Goal: Transaction & Acquisition: Purchase product/service

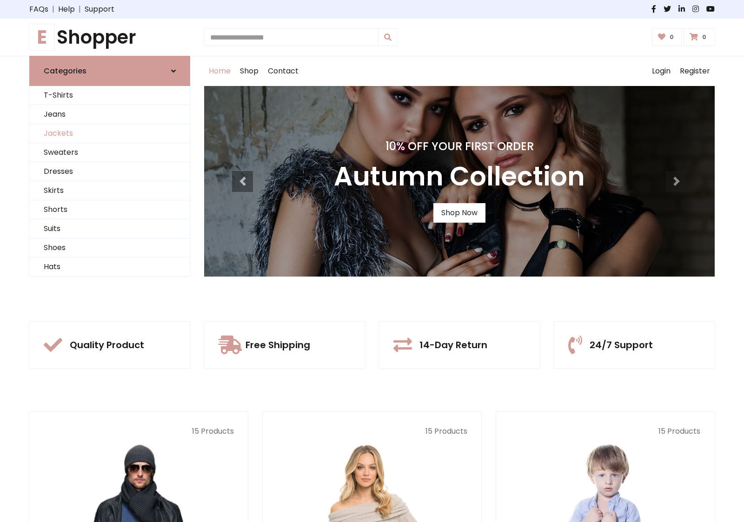
click at [110, 133] on link "Jackets" at bounding box center [110, 133] width 160 height 19
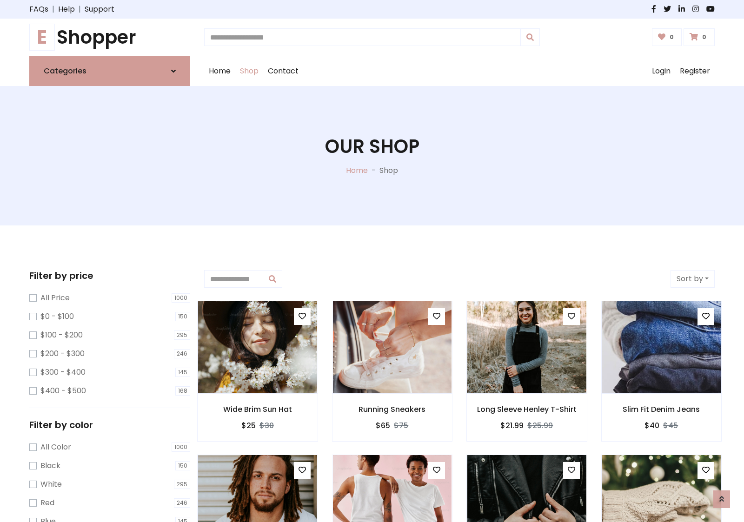
scroll to position [420, 0]
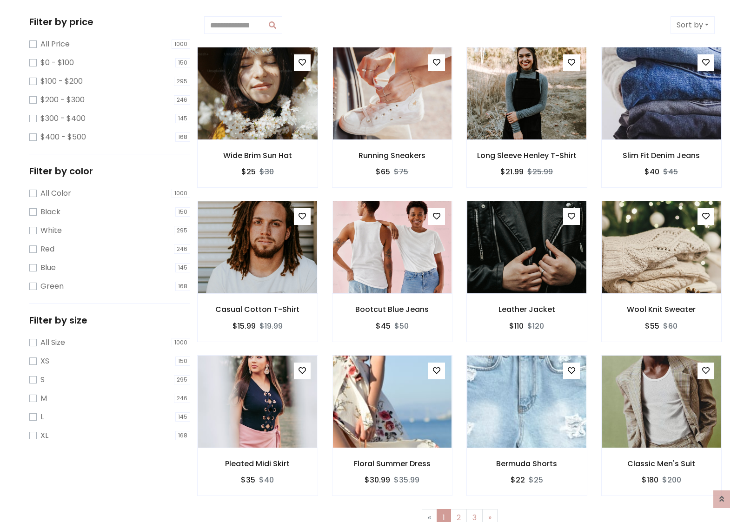
scroll to position [0, 0]
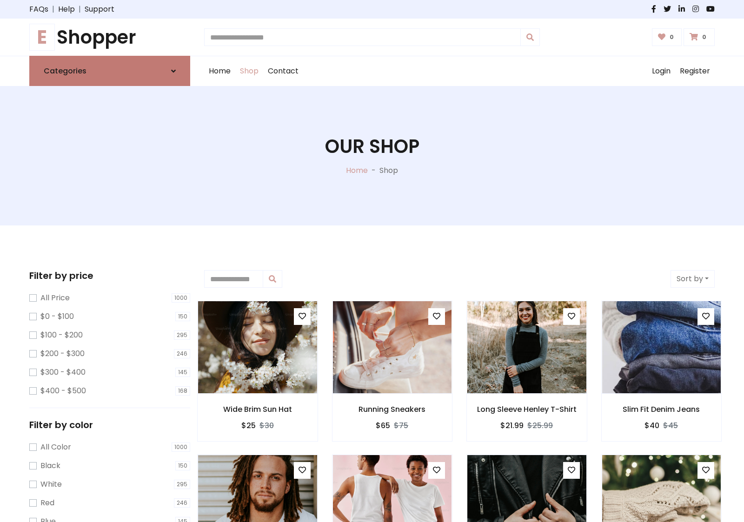
click at [110, 71] on link "Categories" at bounding box center [109, 71] width 161 height 30
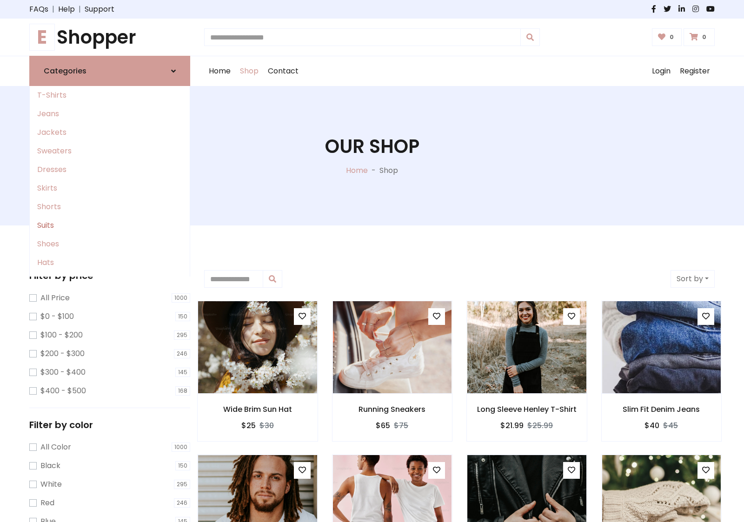
click at [110, 226] on link "Suits" at bounding box center [110, 225] width 160 height 19
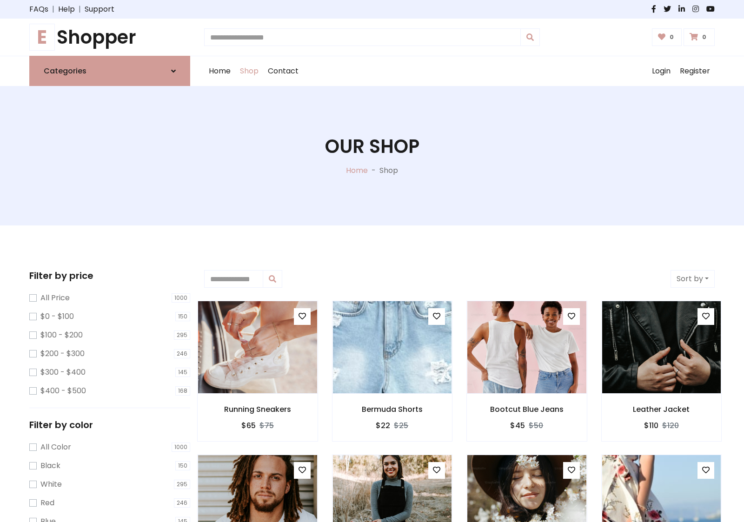
scroll to position [513, 0]
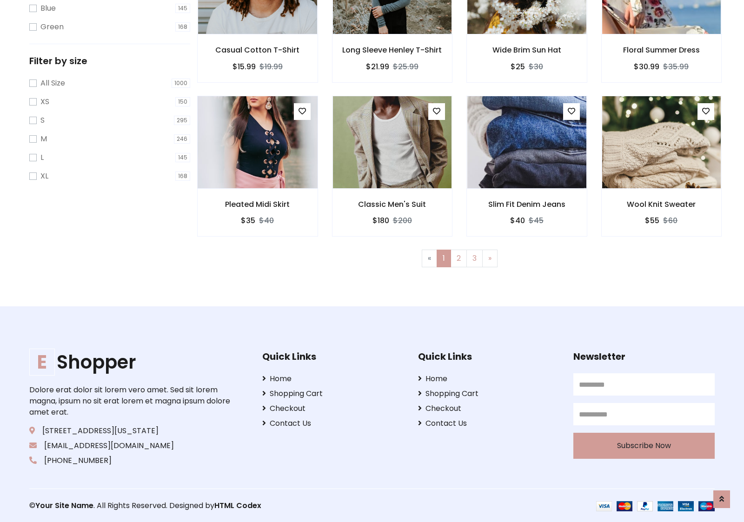
click at [257, 142] on img at bounding box center [257, 142] width 143 height 223
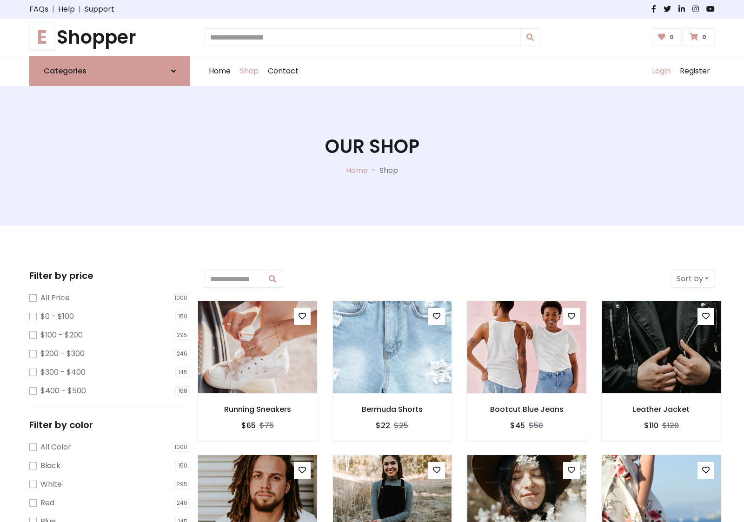
click at [661, 71] on link "Login" at bounding box center [661, 71] width 28 height 30
click at [173, 71] on icon at bounding box center [173, 70] width 5 height 7
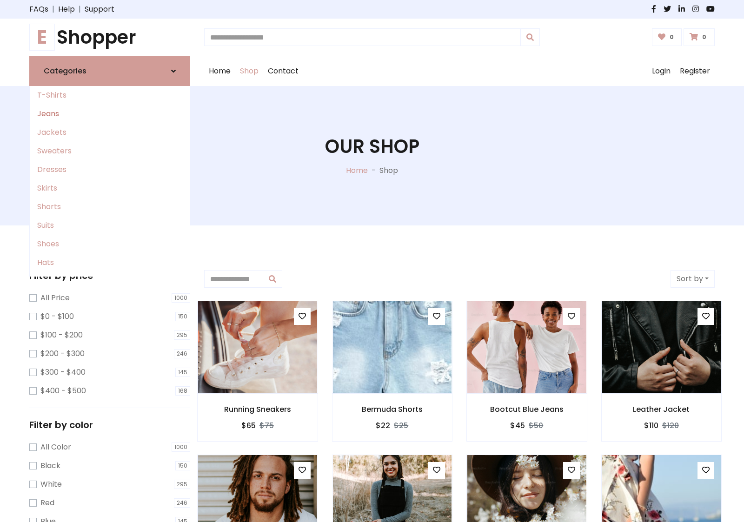
click at [110, 114] on link "Jeans" at bounding box center [110, 114] width 160 height 19
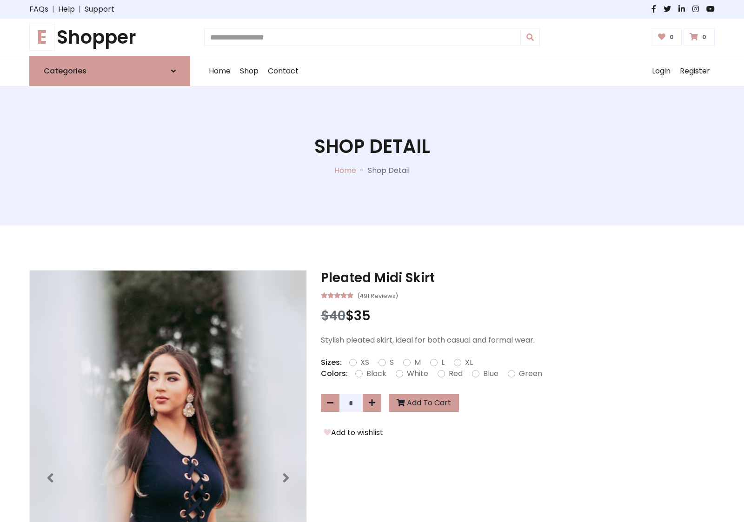
scroll to position [798, 0]
